Goal: Find specific page/section: Find specific page/section

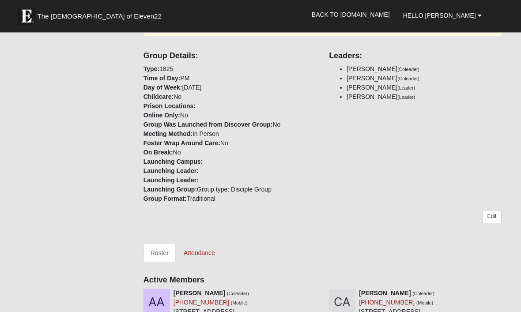
scroll to position [257, 0]
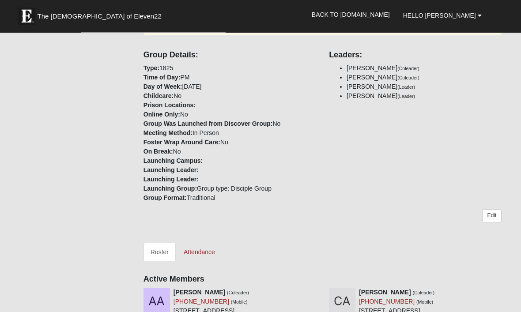
click at [198, 243] on link "Attendance" at bounding box center [199, 252] width 45 height 19
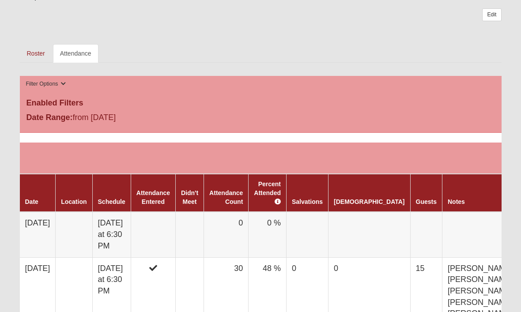
scroll to position [428, 0]
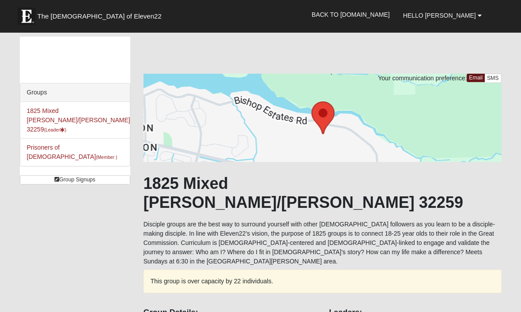
click at [57, 17] on span "The [DEMOGRAPHIC_DATA] of Eleven22" at bounding box center [100, 16] width 124 height 9
click at [480, 15] on b at bounding box center [480, 15] width 4 height 6
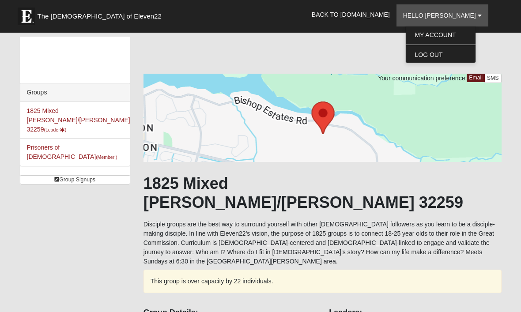
click at [484, 113] on div at bounding box center [322, 118] width 358 height 88
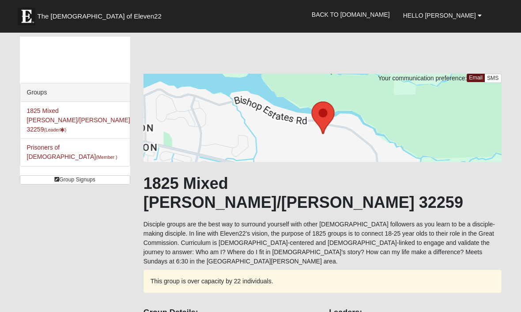
click at [63, 15] on span "The [DEMOGRAPHIC_DATA] of Eleven22" at bounding box center [100, 16] width 124 height 9
